Goal: Task Accomplishment & Management: Use online tool/utility

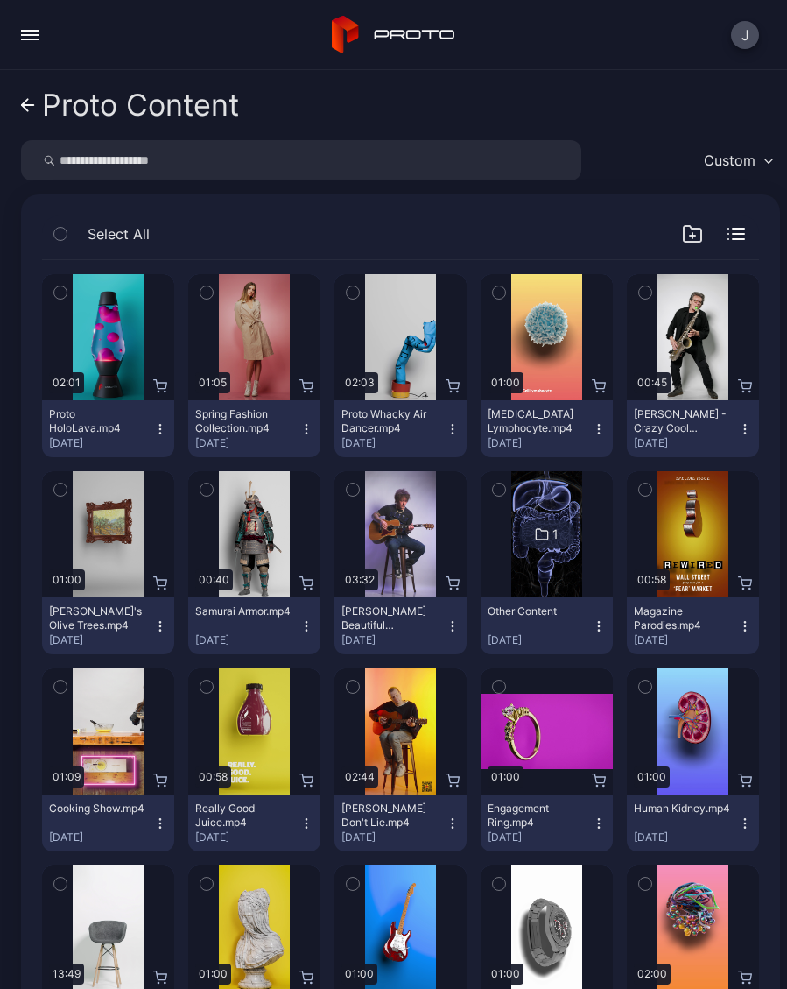
click at [34, 114] on link "Proto Content" at bounding box center [130, 105] width 218 height 42
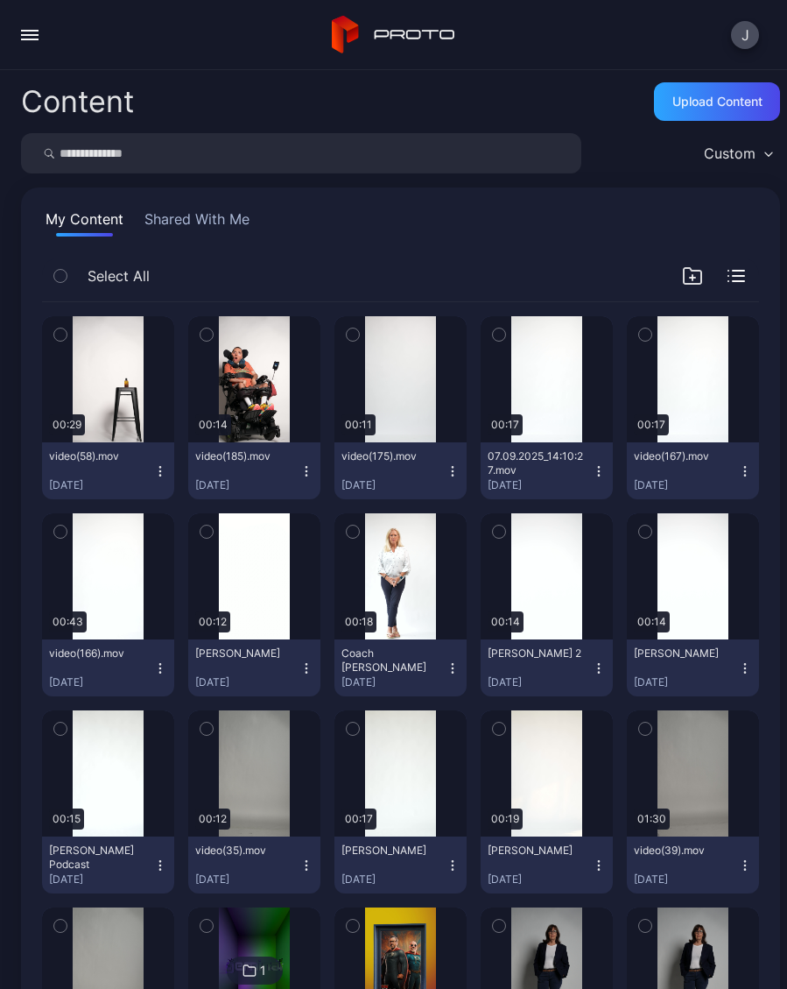
click at [169, 477] on button "video(58).mov [DATE]" at bounding box center [108, 470] width 132 height 57
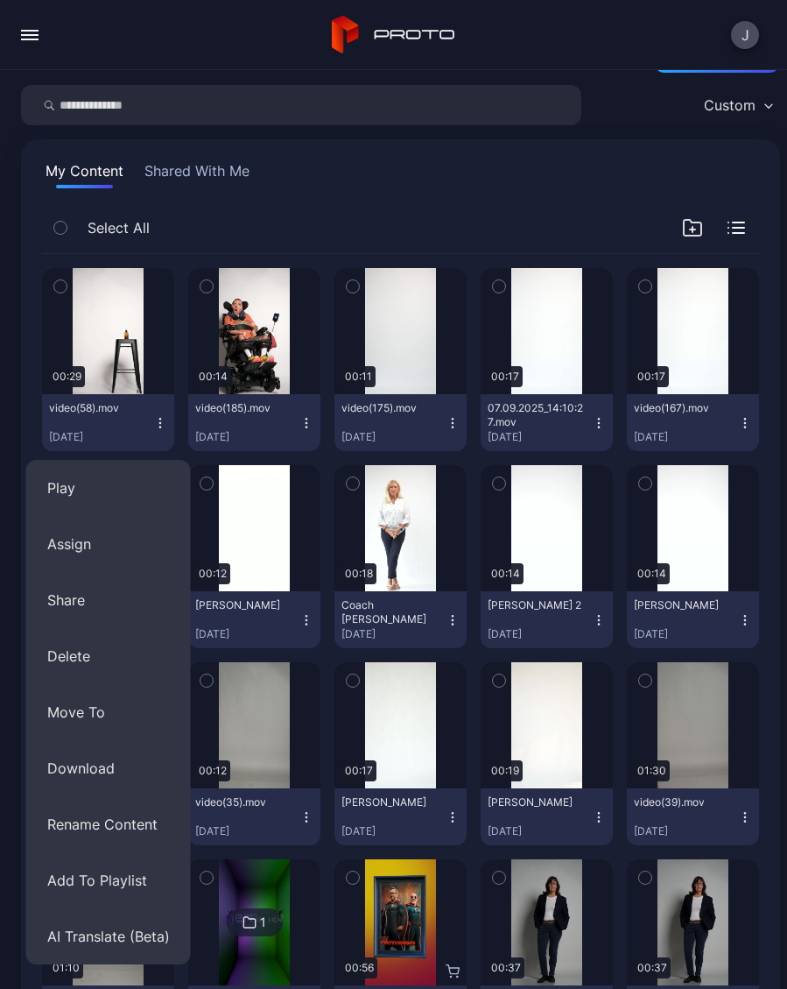
scroll to position [50, 0]
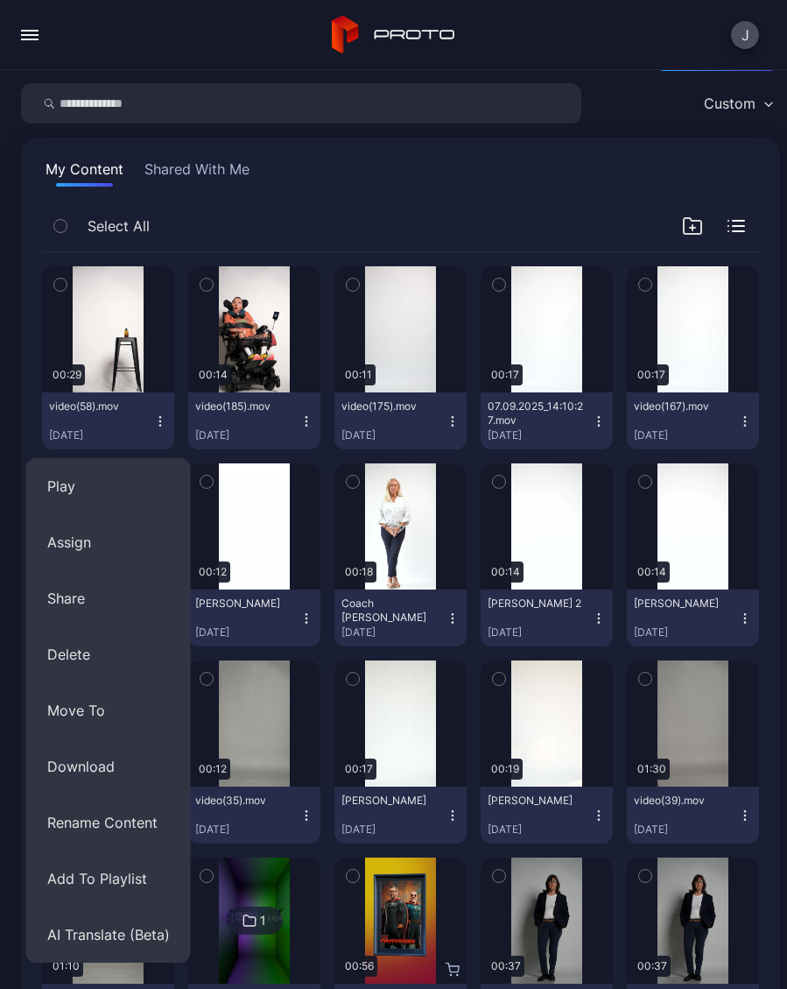
click at [103, 935] on button "AI Translate (Beta)" at bounding box center [108, 934] width 165 height 56
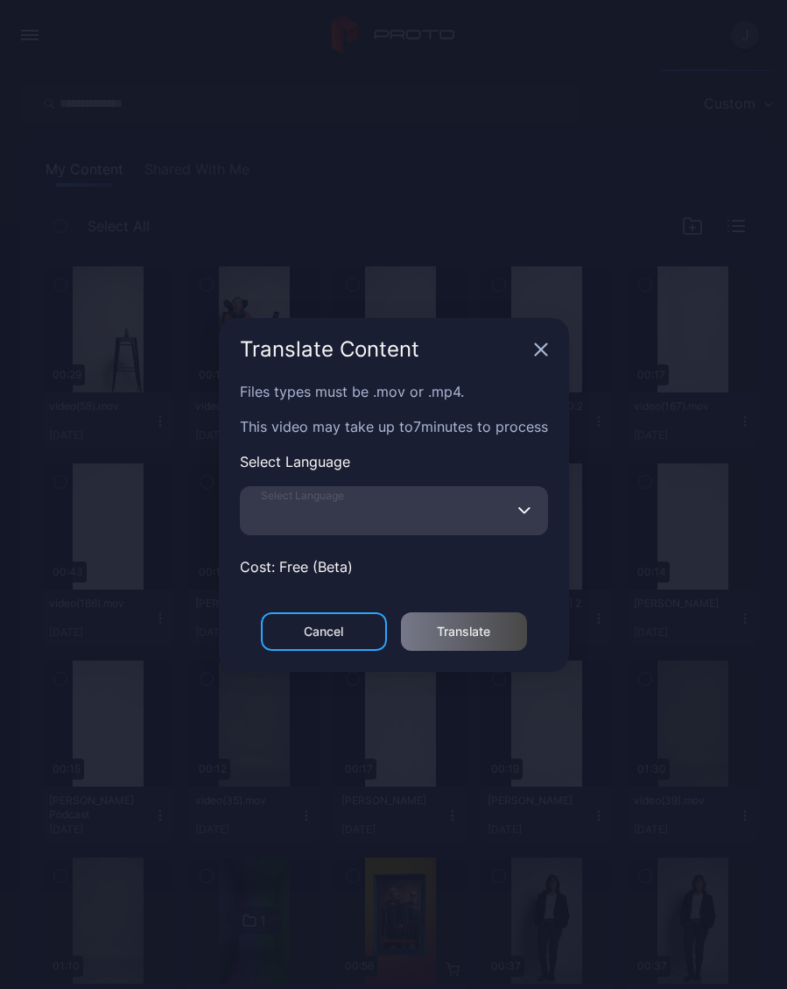
click at [398, 518] on input "Select Language" at bounding box center [394, 510] width 308 height 49
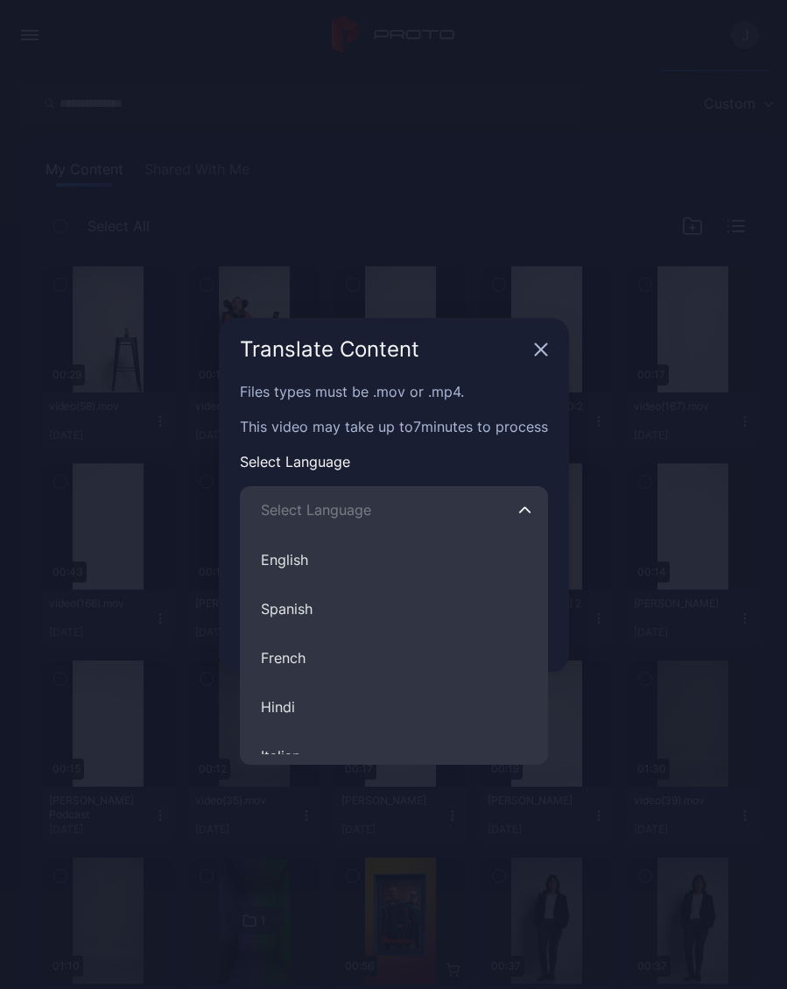
click at [319, 617] on button "Spanish" at bounding box center [394, 608] width 308 height 49
type input "*******"
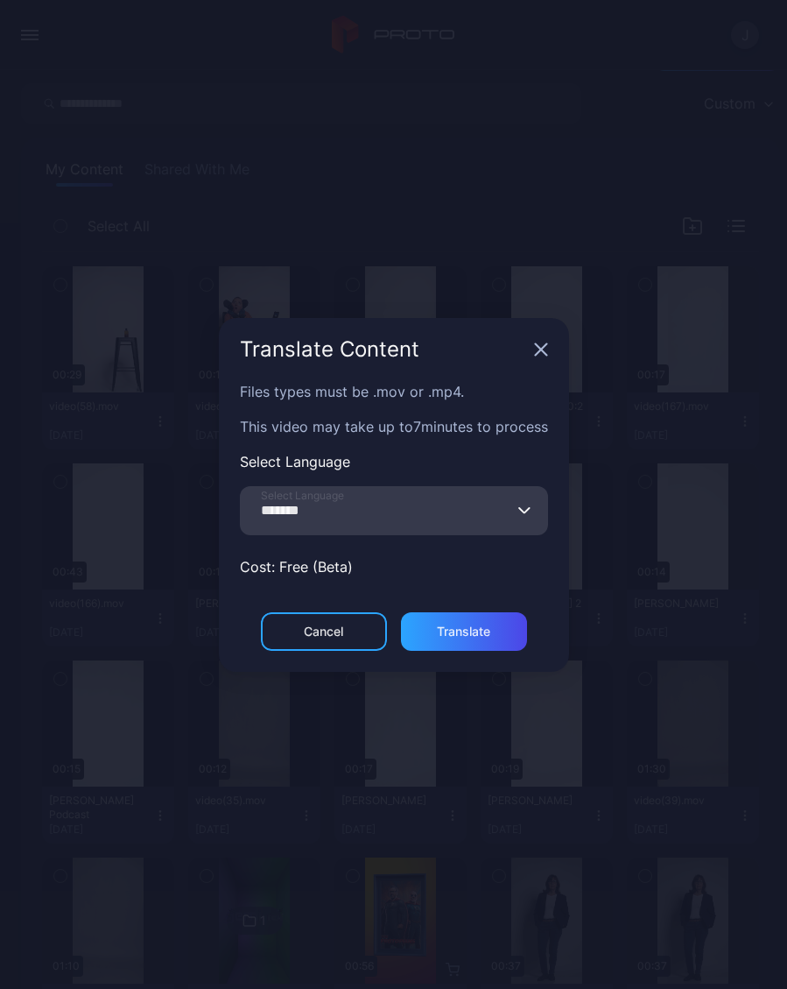
click at [473, 632] on div "Translate" at bounding box center [463, 631] width 53 height 14
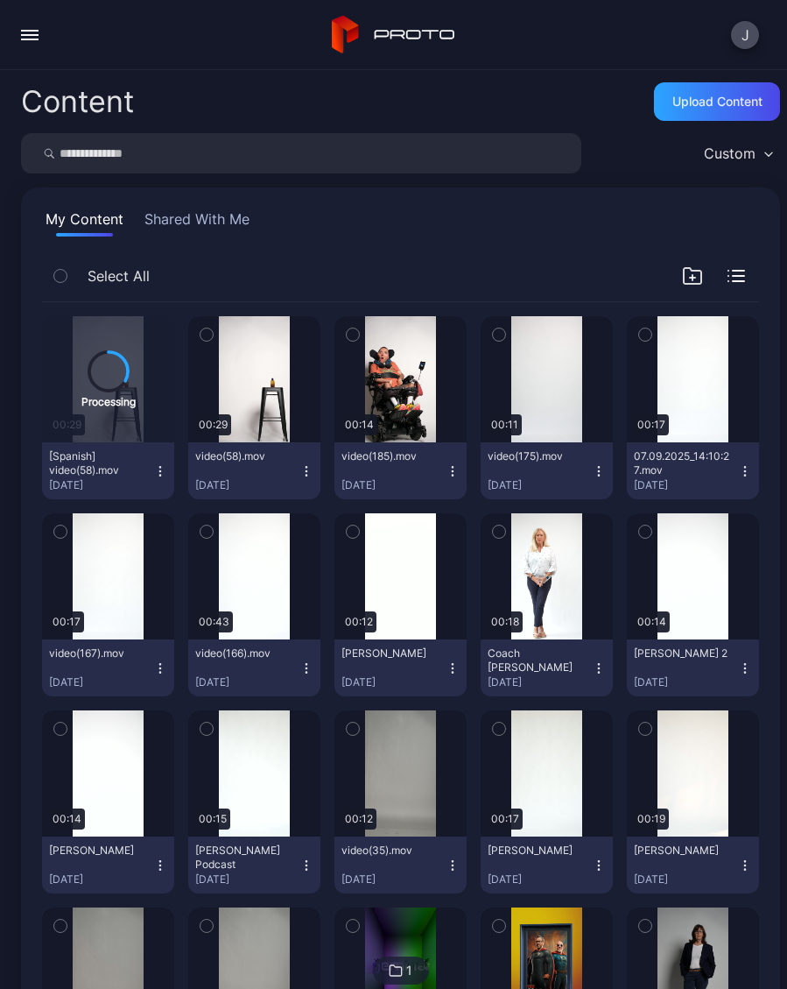
click at [306, 469] on icon "button" at bounding box center [307, 471] width 14 height 14
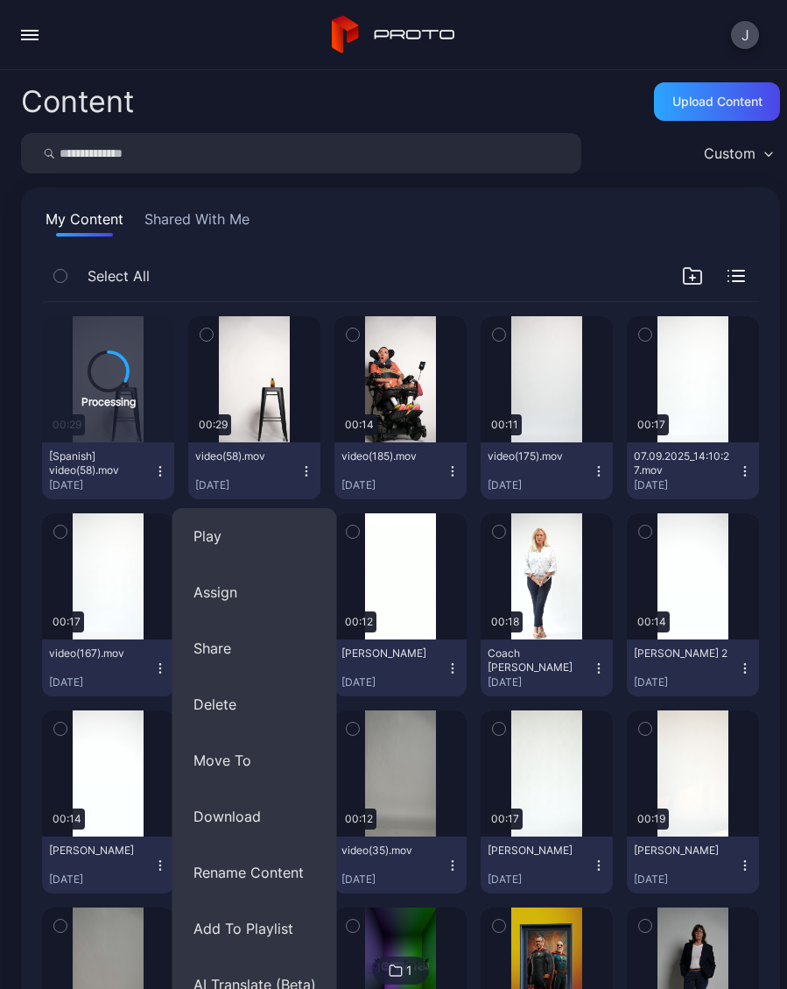
click at [245, 601] on button "Assign" at bounding box center [255, 592] width 165 height 56
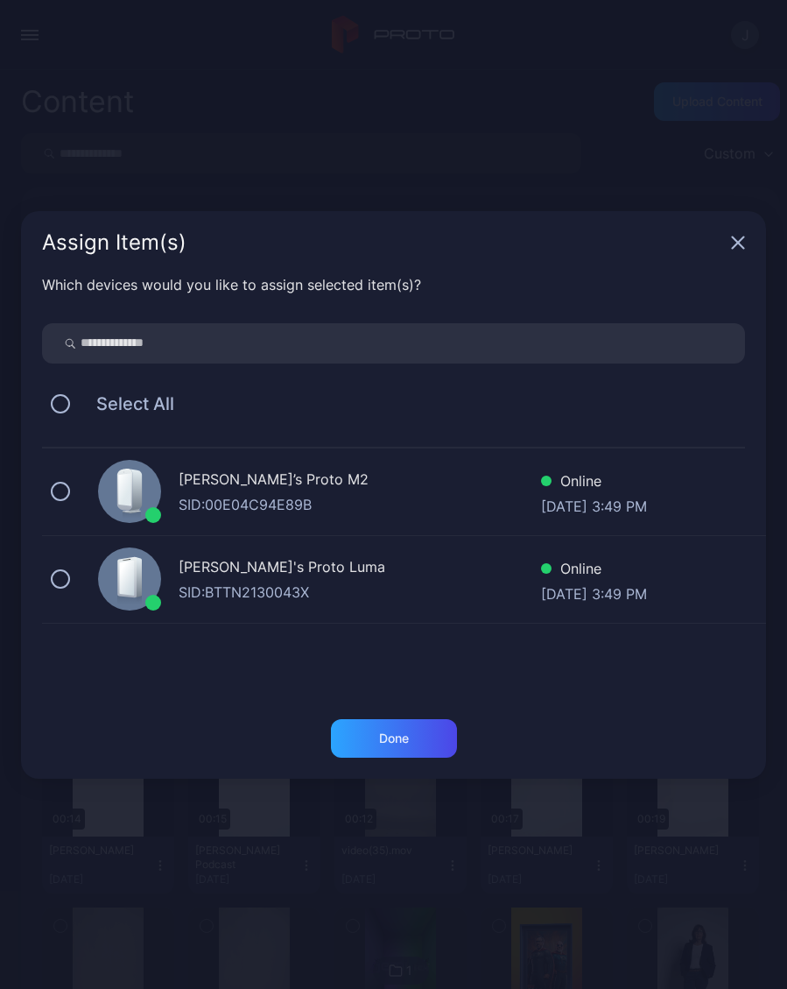
click at [66, 497] on button at bounding box center [60, 491] width 19 height 19
click at [74, 600] on div "Geminai's Proto Luma SID: BTTN2130043X Online Sep 13, 2025 at 3:49 PM" at bounding box center [404, 580] width 724 height 88
click at [405, 734] on div "Done" at bounding box center [394, 738] width 30 height 14
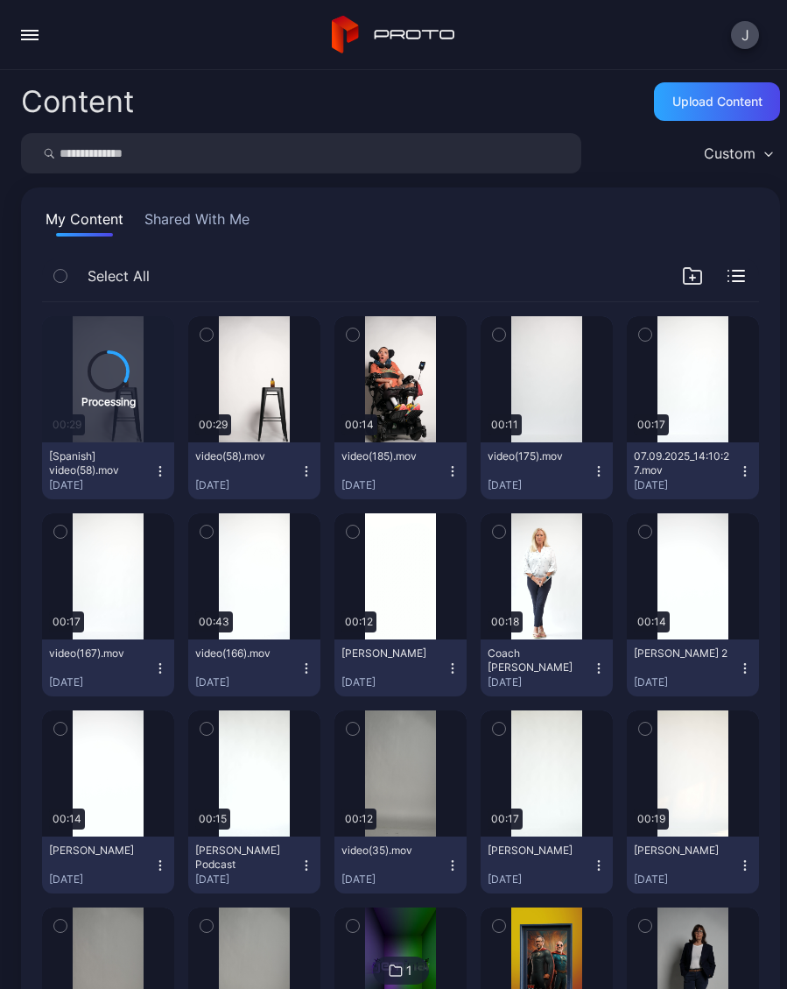
click at [313, 483] on button "video(58).mov Sep 13, 2025" at bounding box center [254, 470] width 132 height 57
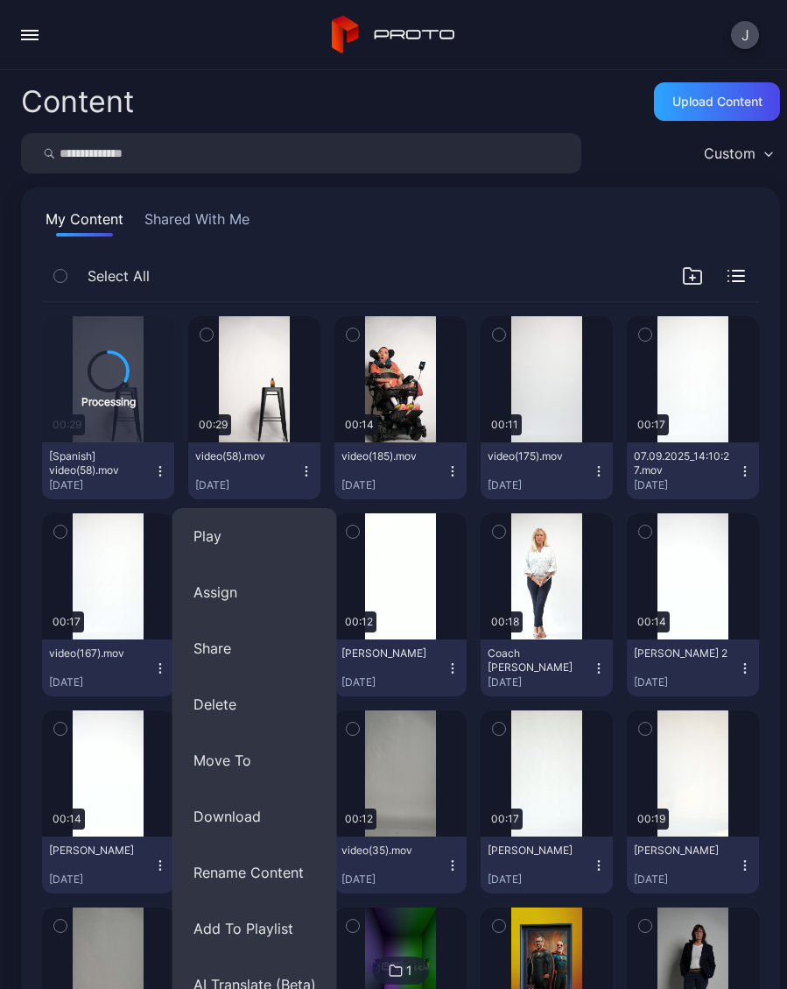
click at [257, 985] on button "AI Translate (Beta)" at bounding box center [255, 984] width 165 height 56
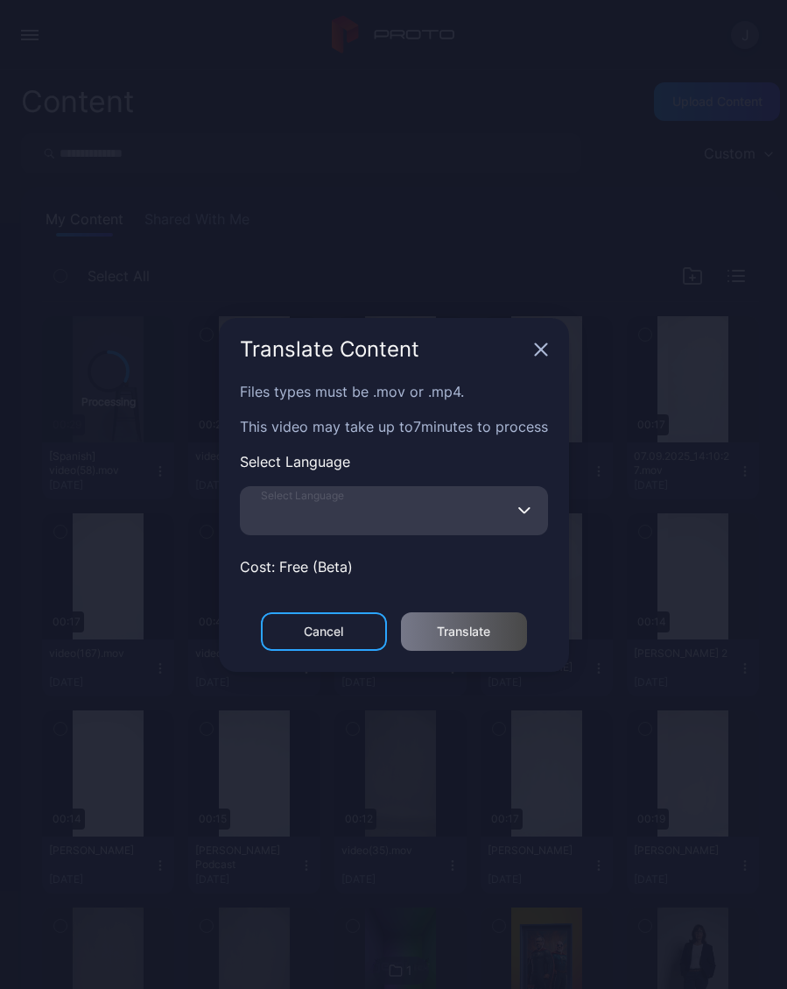
click at [389, 518] on input "Select Language" at bounding box center [394, 510] width 308 height 49
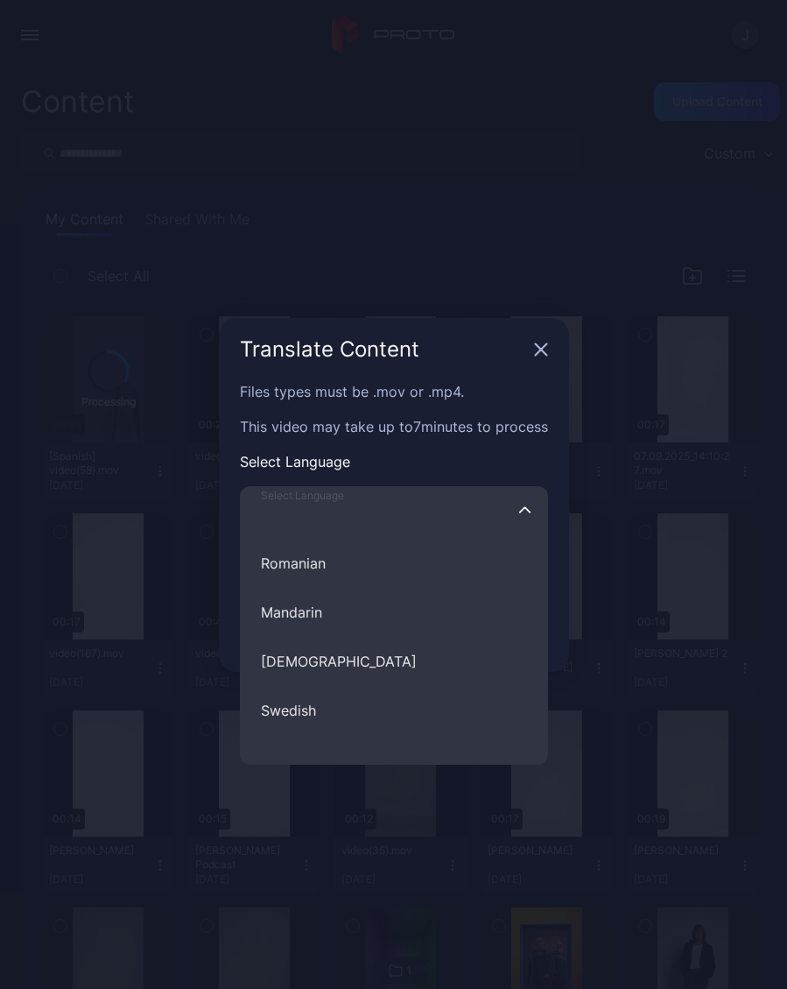
scroll to position [737, 0]
click at [335, 615] on button "Mandarin" at bounding box center [394, 607] width 308 height 49
type input "********"
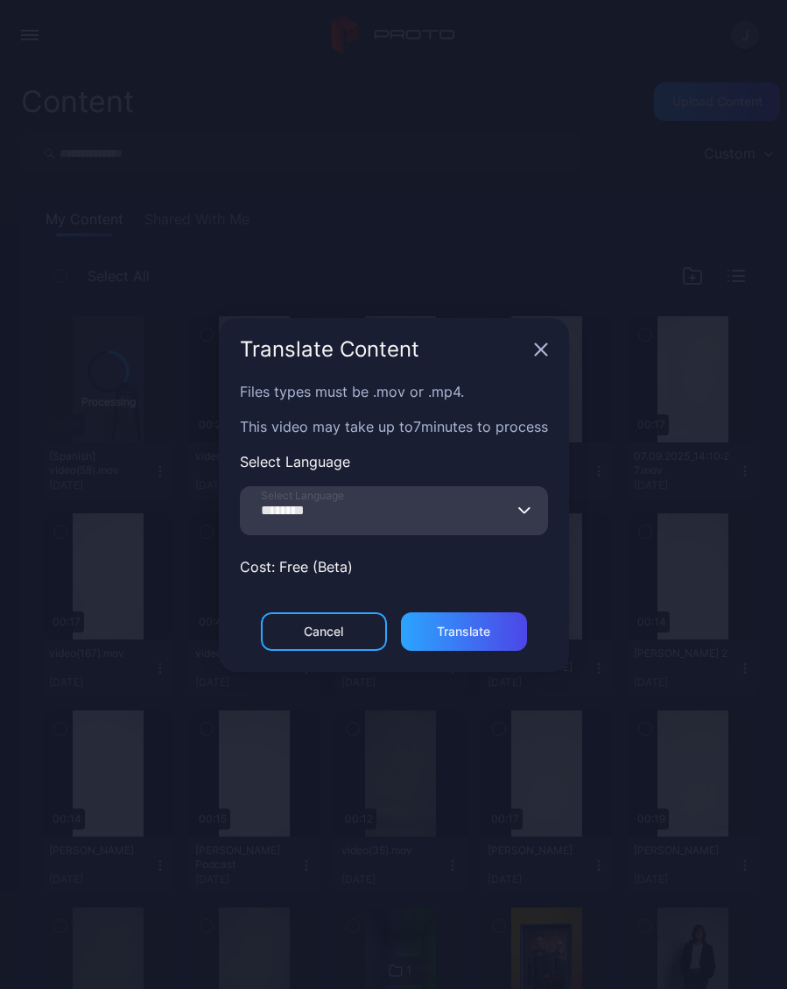
click at [482, 633] on div "Translate" at bounding box center [463, 631] width 53 height 14
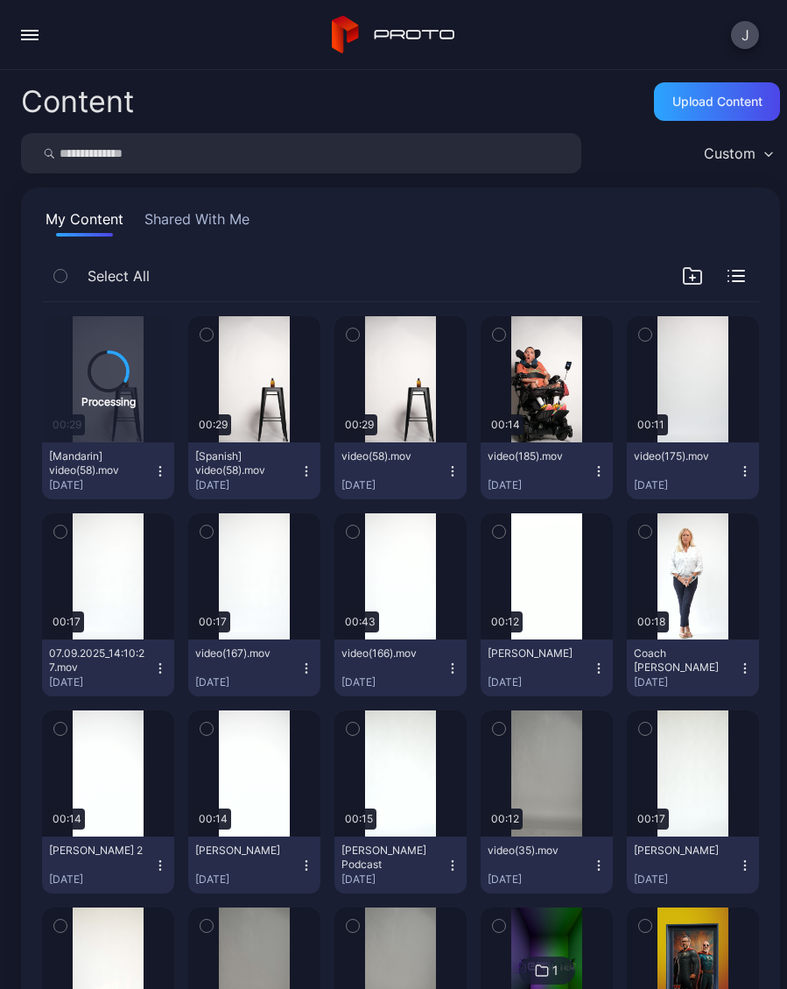
click at [308, 476] on icon "button" at bounding box center [307, 471] width 14 height 14
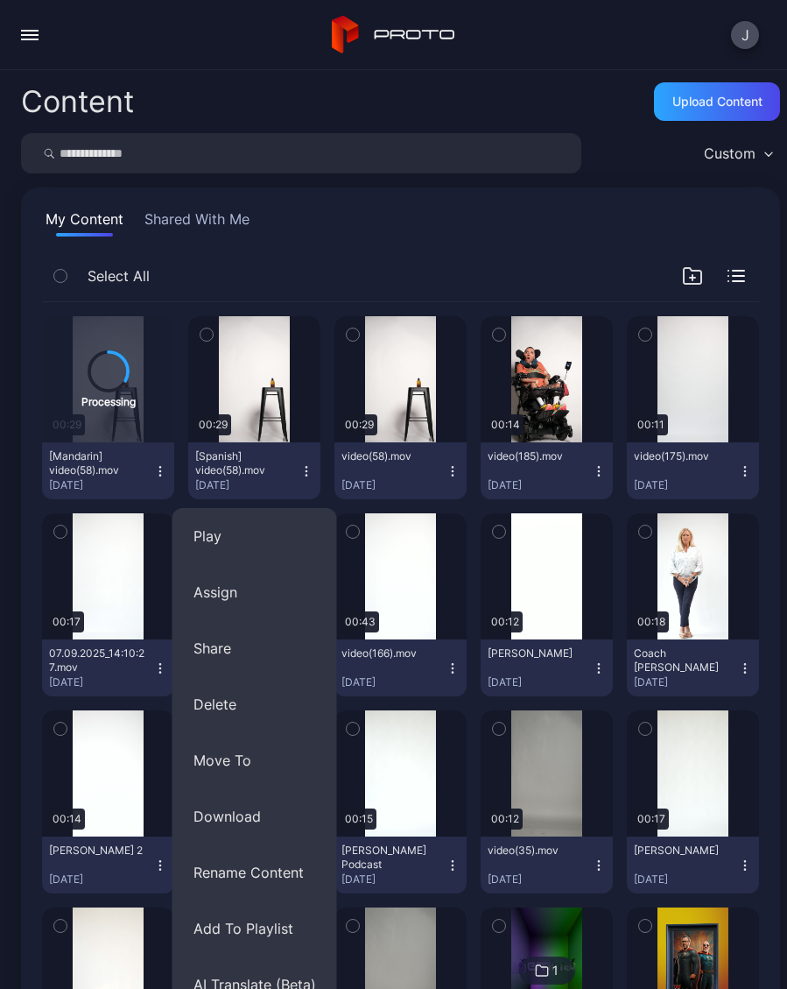
click at [254, 598] on button "Assign" at bounding box center [255, 592] width 165 height 56
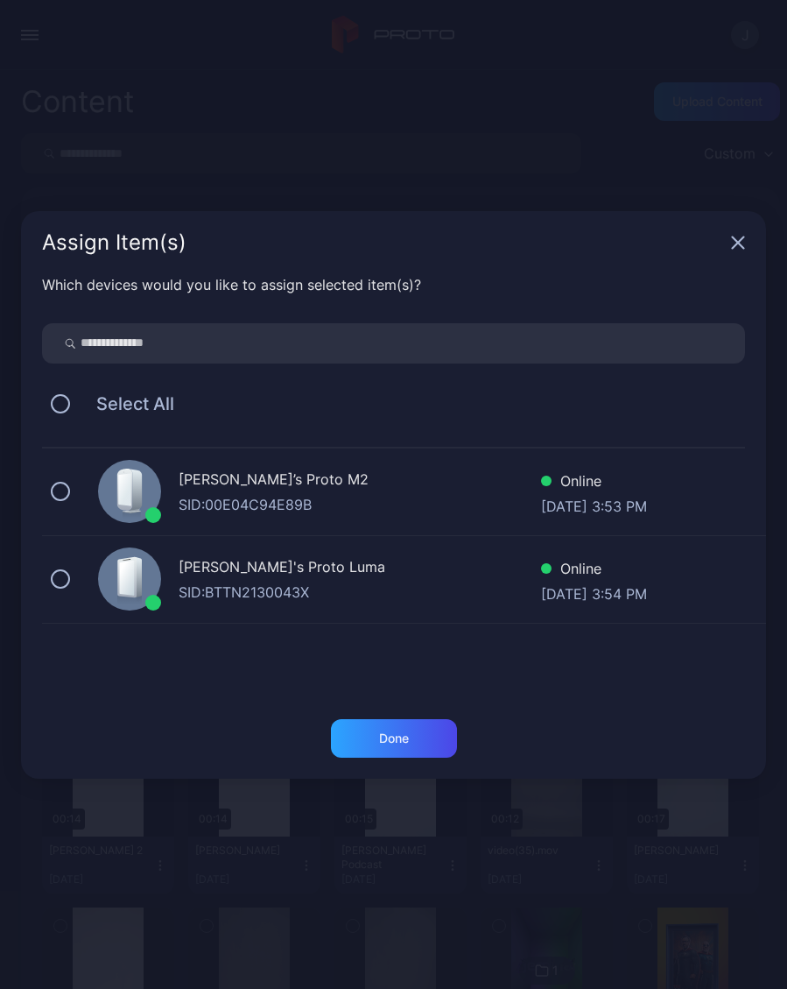
click at [69, 489] on button at bounding box center [60, 491] width 19 height 19
click at [67, 575] on button at bounding box center [60, 578] width 19 height 19
click at [385, 738] on div "Done" at bounding box center [394, 738] width 30 height 14
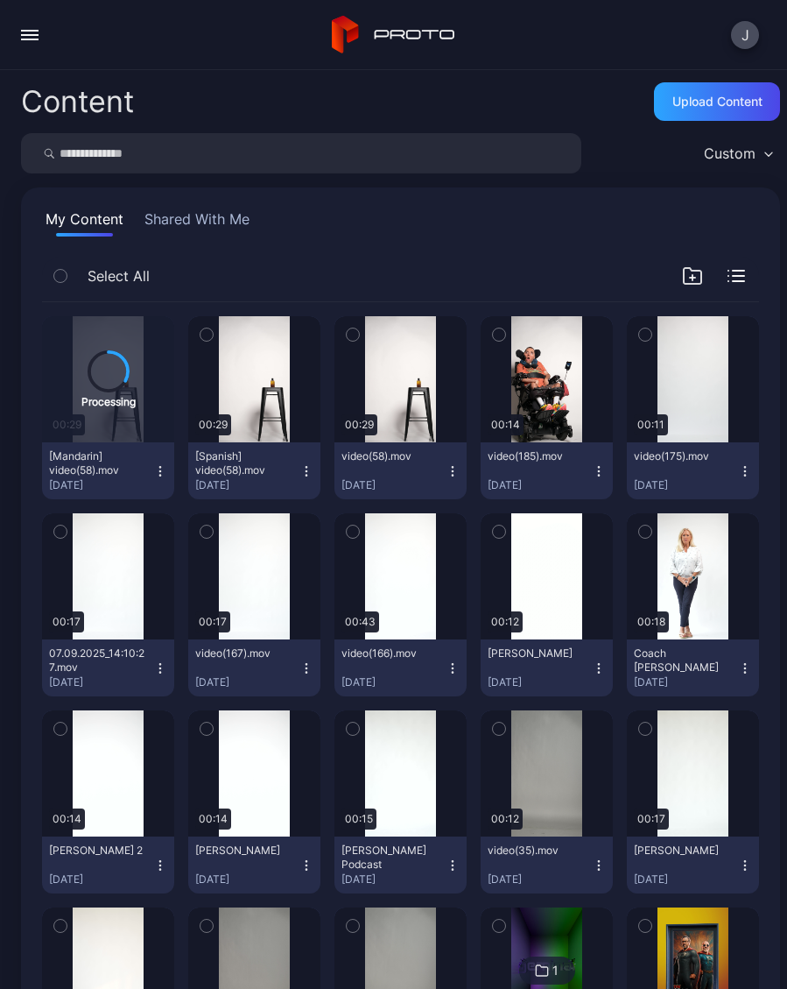
click at [76, 116] on div "Content" at bounding box center [77, 102] width 113 height 30
click at [116, 104] on div "Content" at bounding box center [77, 102] width 113 height 30
click at [36, 39] on div "button" at bounding box center [30, 40] width 18 height 2
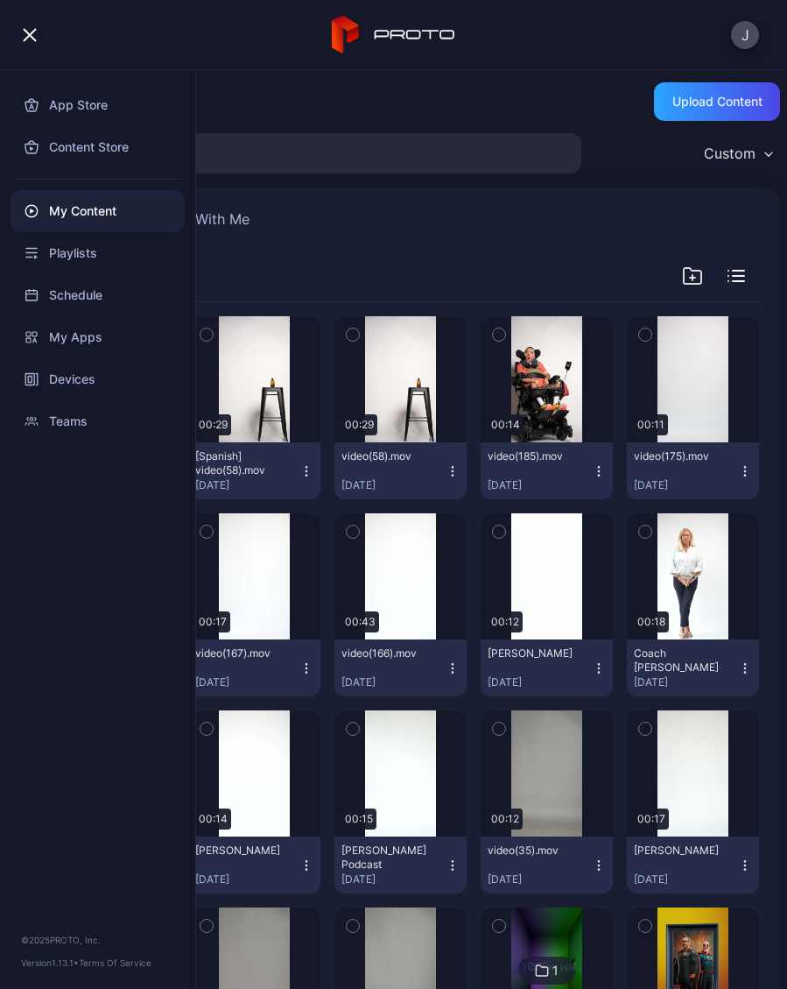
click at [102, 384] on div "Devices" at bounding box center [98, 379] width 174 height 42
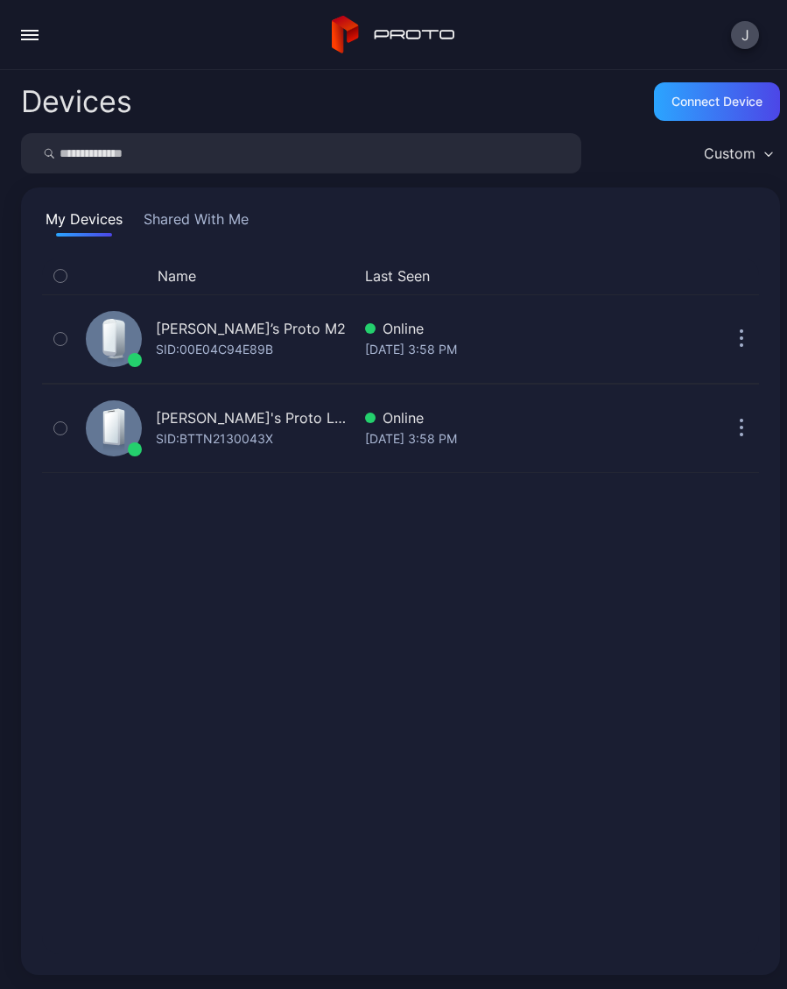
click at [246, 427] on div "[PERSON_NAME]'s Proto Luma" at bounding box center [253, 417] width 195 height 21
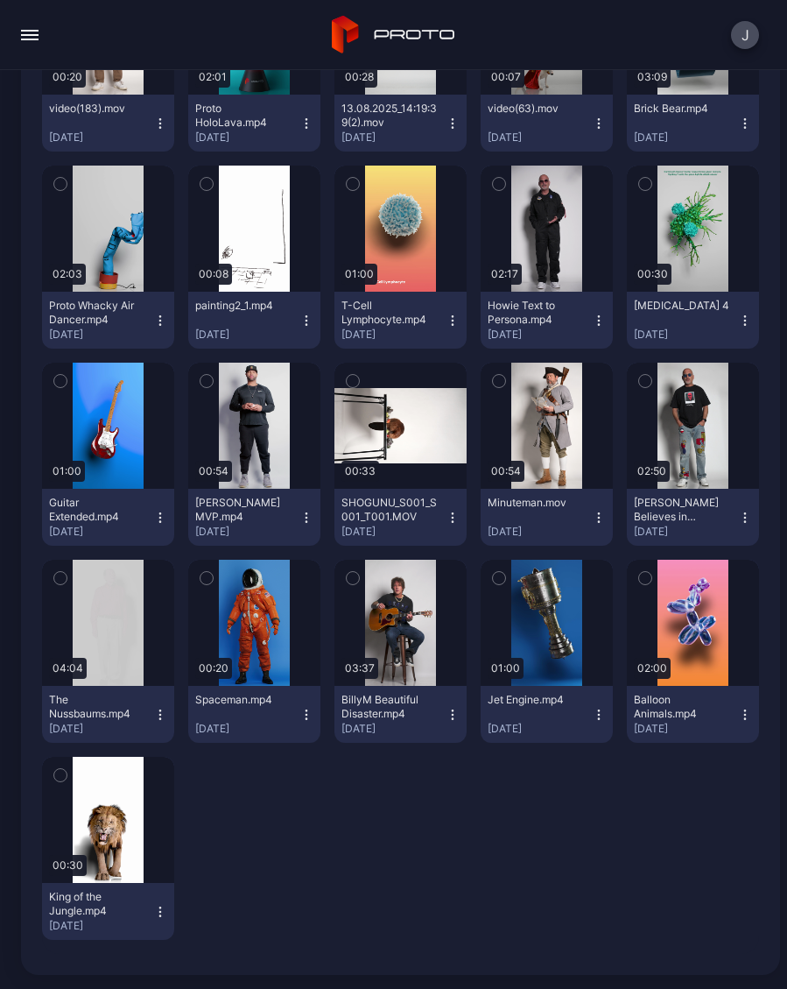
scroll to position [667, 0]
click at [169, 707] on button "The Nussbaums.mp4 Nov 13, 2024" at bounding box center [108, 714] width 132 height 57
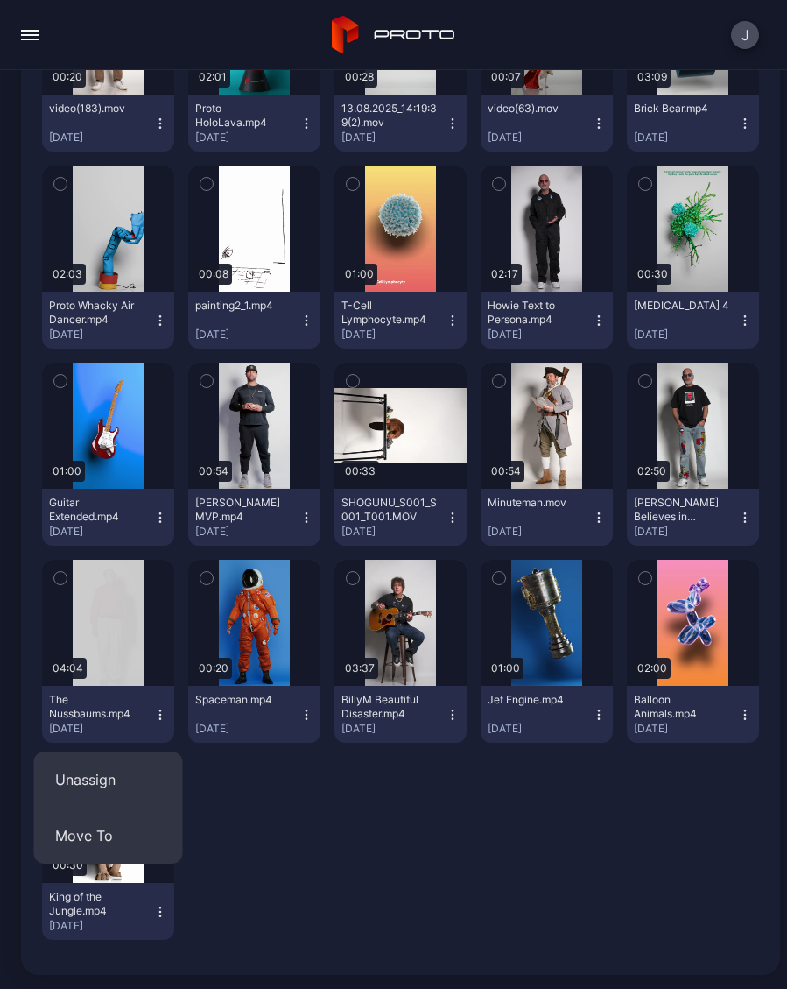
click at [110, 787] on button "Unassign" at bounding box center [108, 779] width 149 height 56
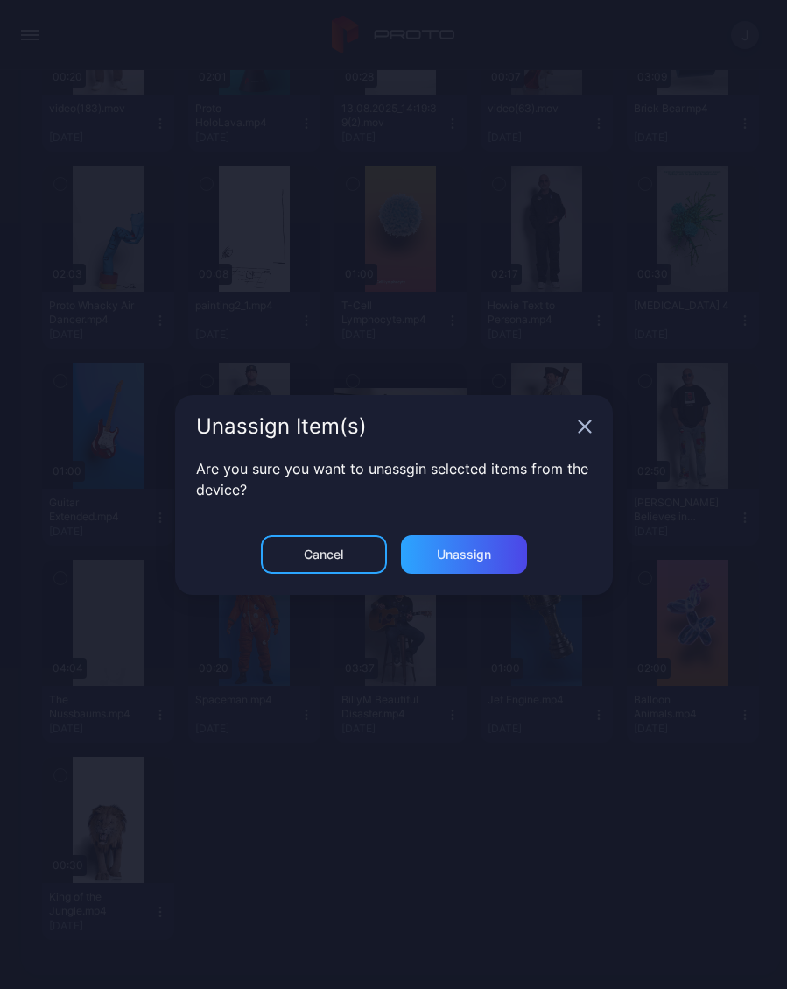
click at [585, 432] on icon "button" at bounding box center [585, 427] width 14 height 14
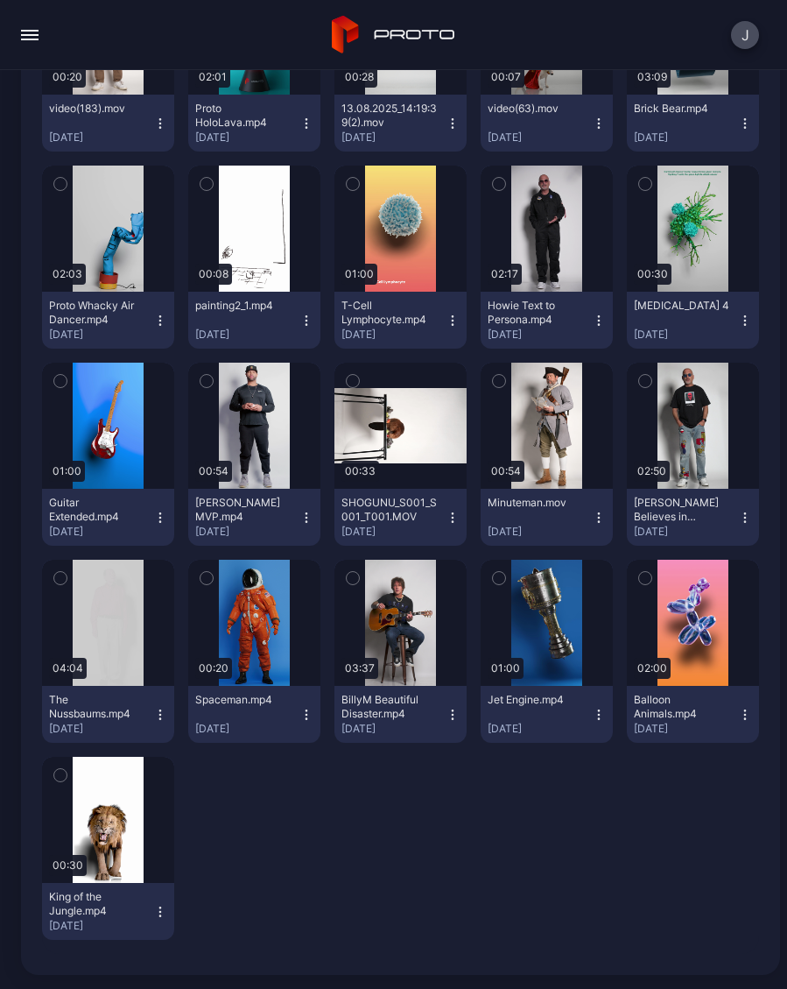
click at [0, 0] on div "button" at bounding box center [0, 0] width 0 height 0
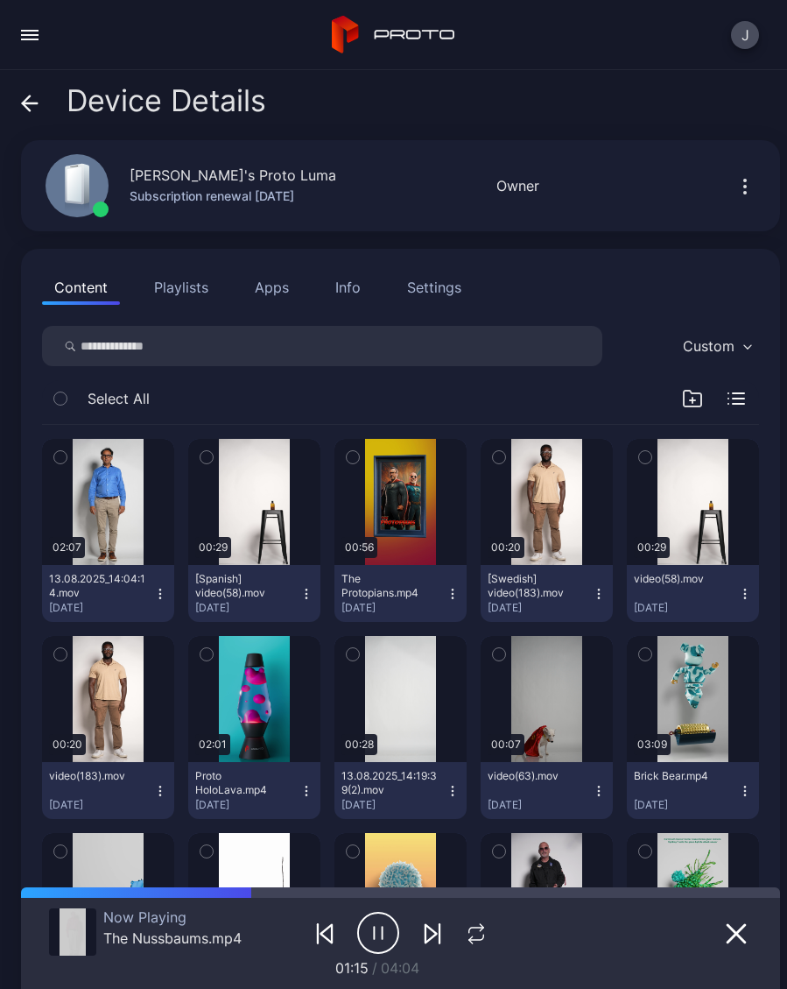
scroll to position [0, 0]
click at [46, 94] on div "Device Details" at bounding box center [143, 105] width 245 height 42
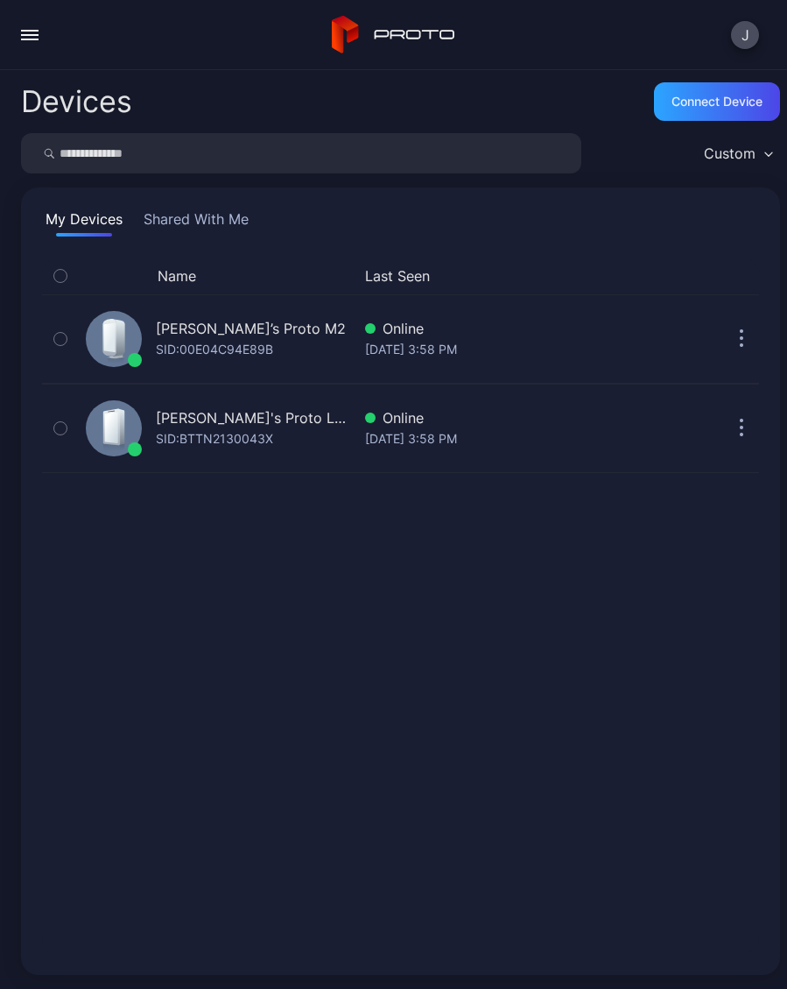
click at [23, 50] on button "button" at bounding box center [29, 35] width 35 height 35
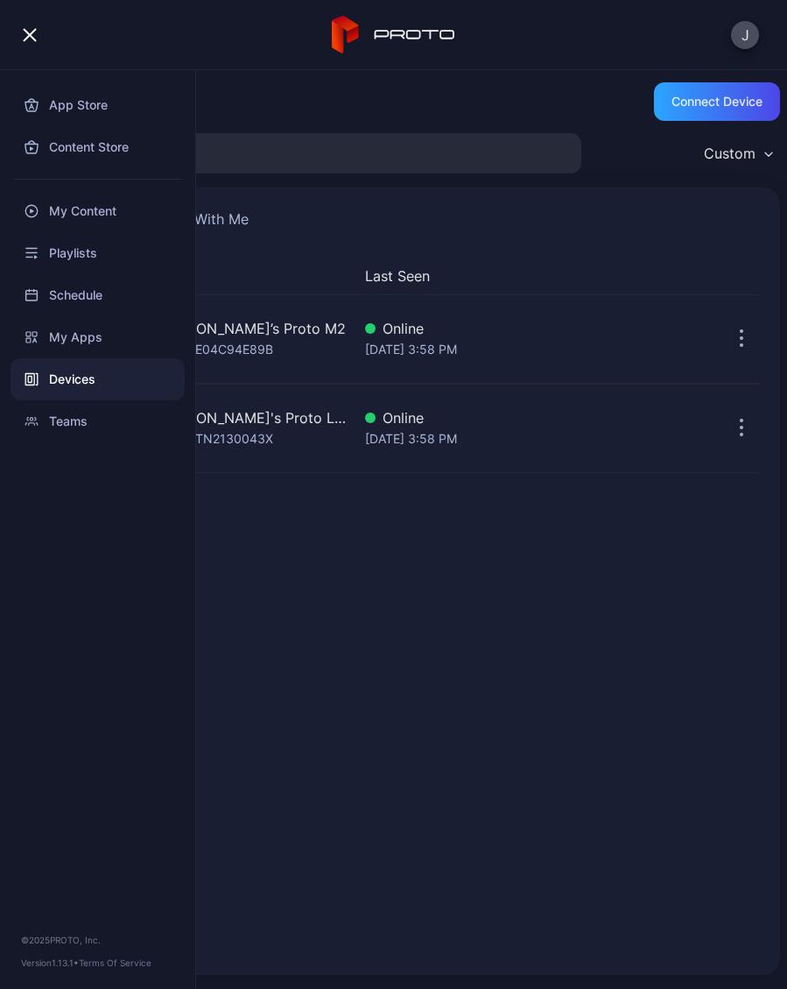
click at [58, 219] on div "My Content" at bounding box center [98, 211] width 174 height 42
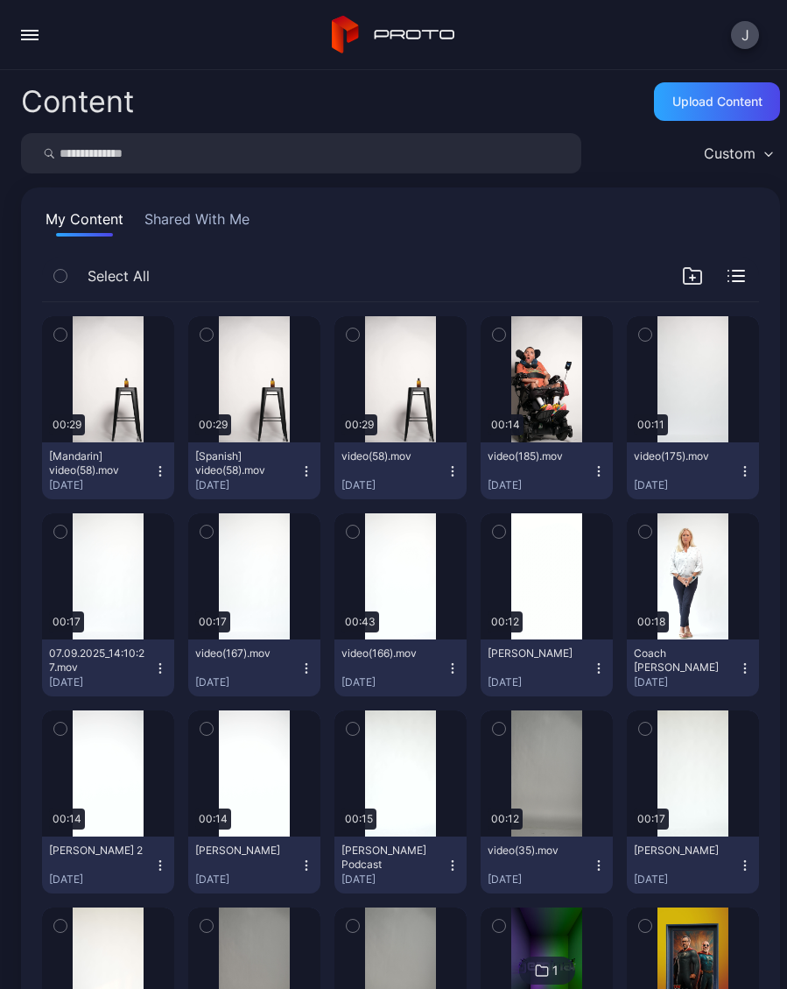
click at [154, 469] on icon "button" at bounding box center [160, 471] width 14 height 14
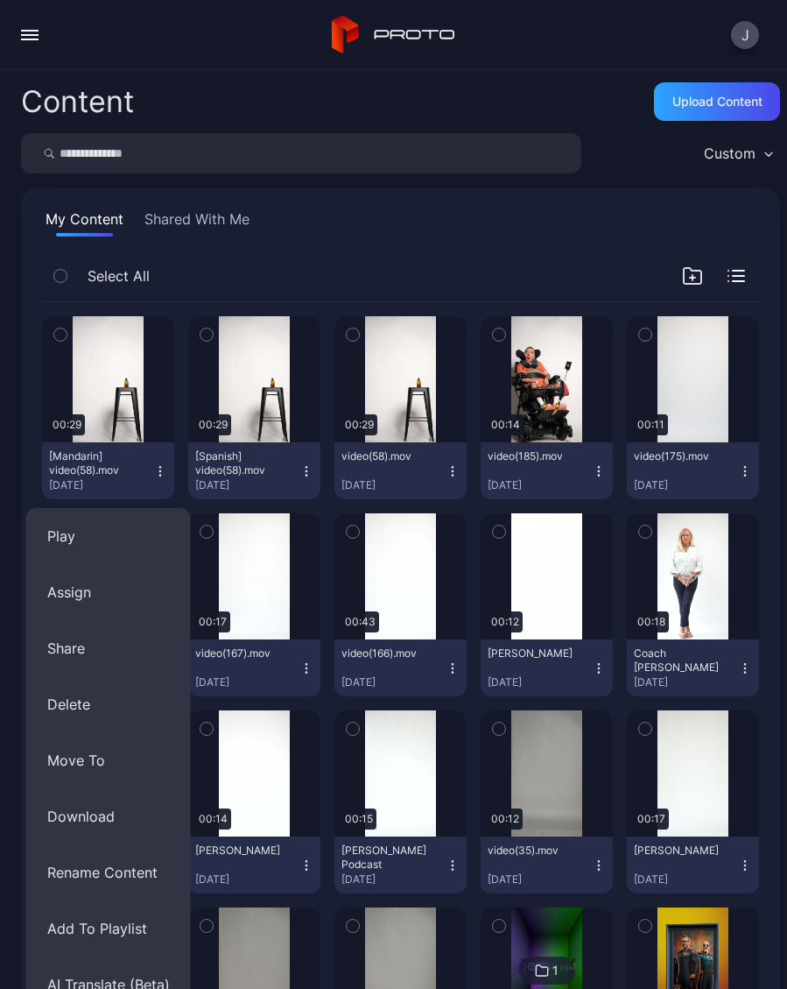
click at [64, 594] on button "Assign" at bounding box center [108, 592] width 165 height 56
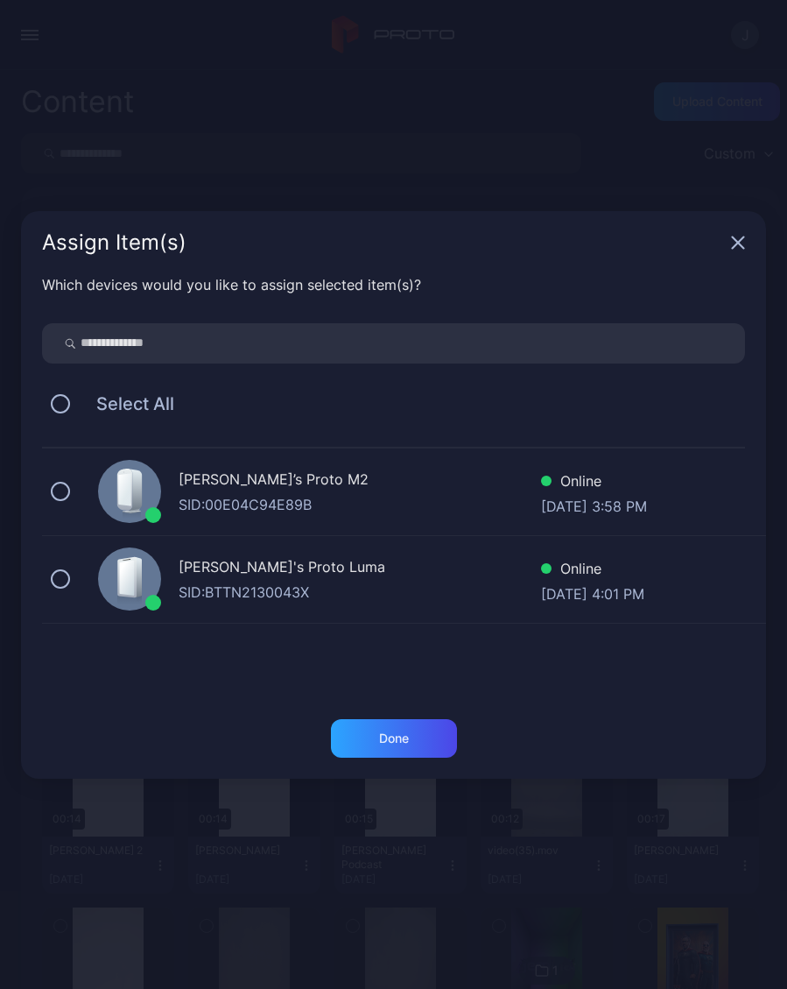
click at [53, 485] on button at bounding box center [60, 491] width 19 height 19
click at [49, 585] on div "Geminai's Proto [PERSON_NAME]: BTTN2130043X Online [DATE] 4:01 PM" at bounding box center [404, 580] width 724 height 88
click at [379, 741] on div "Done" at bounding box center [394, 738] width 30 height 14
